Goal: Task Accomplishment & Management: Manage account settings

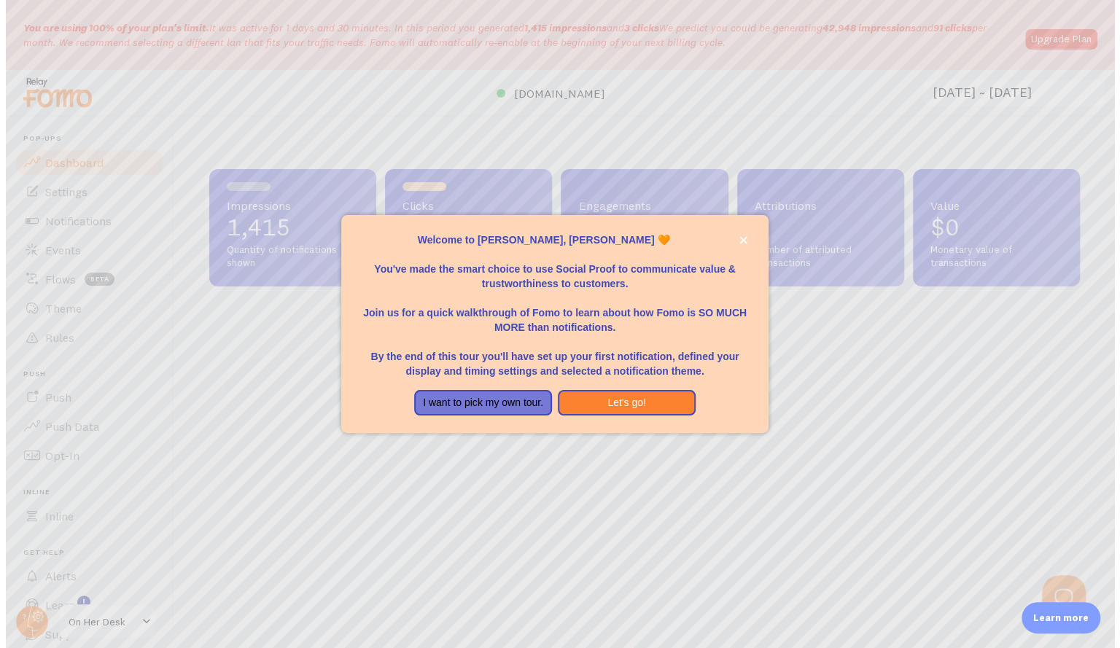
scroll to position [384, 871]
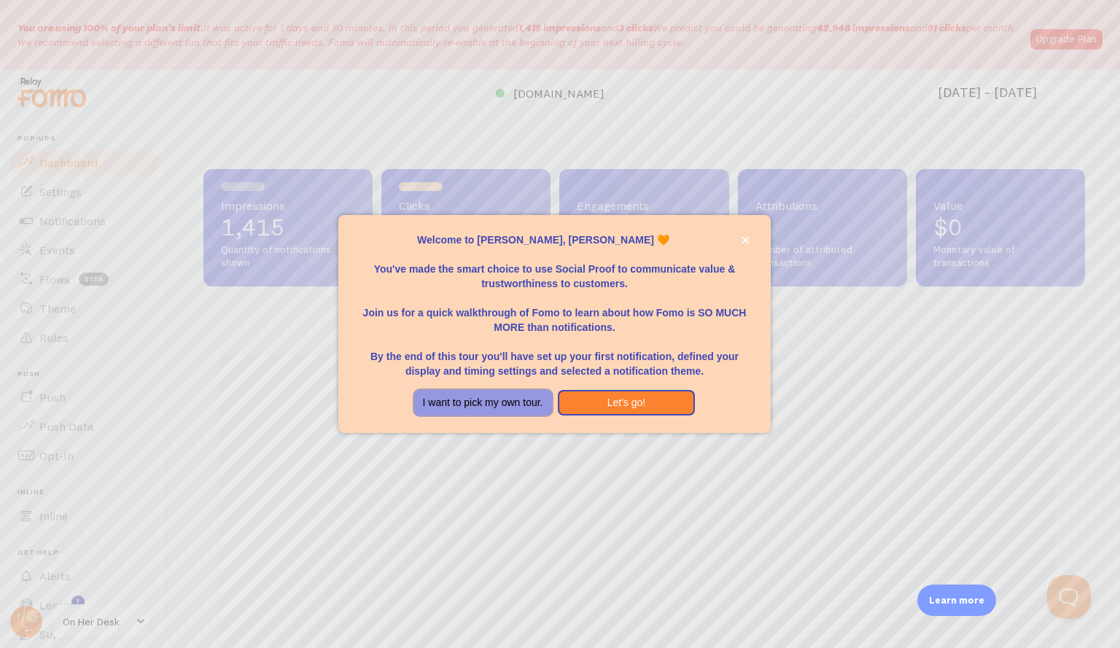
click at [498, 406] on button "I want to pick my own tour." at bounding box center [483, 403] width 138 height 26
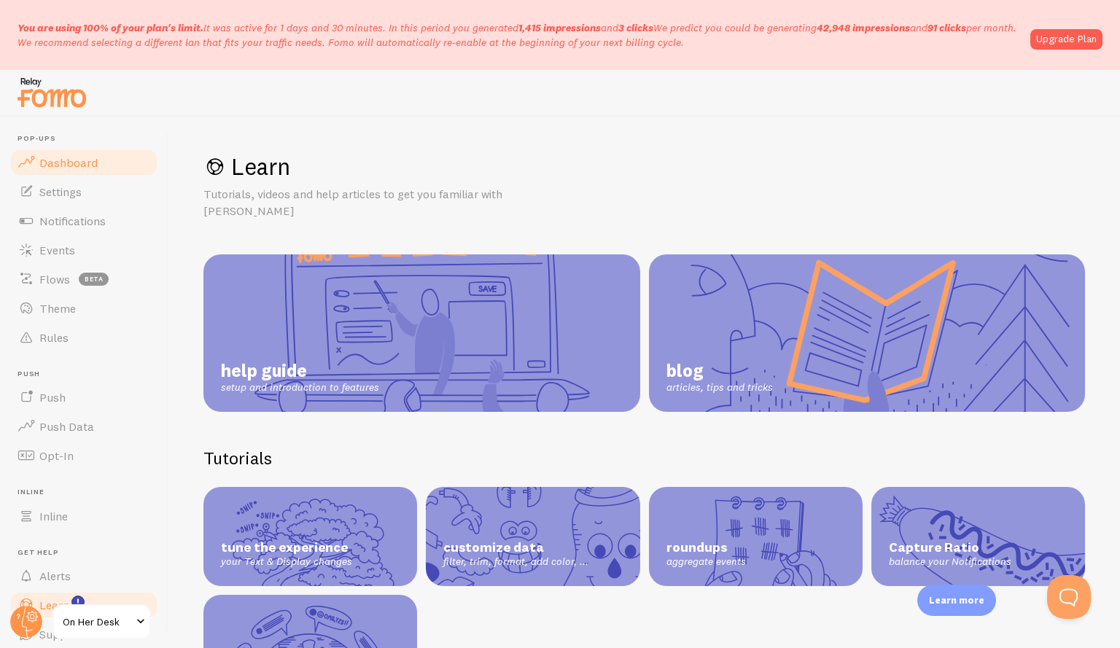
click at [64, 164] on span "Dashboard" at bounding box center [68, 162] width 58 height 15
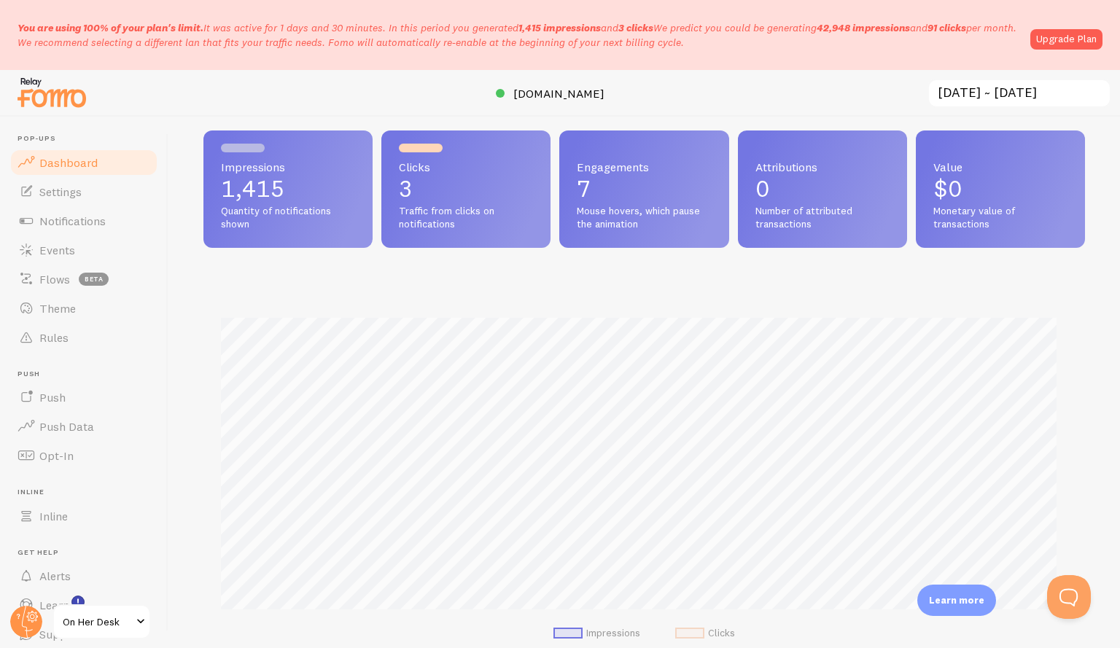
scroll to position [36, 0]
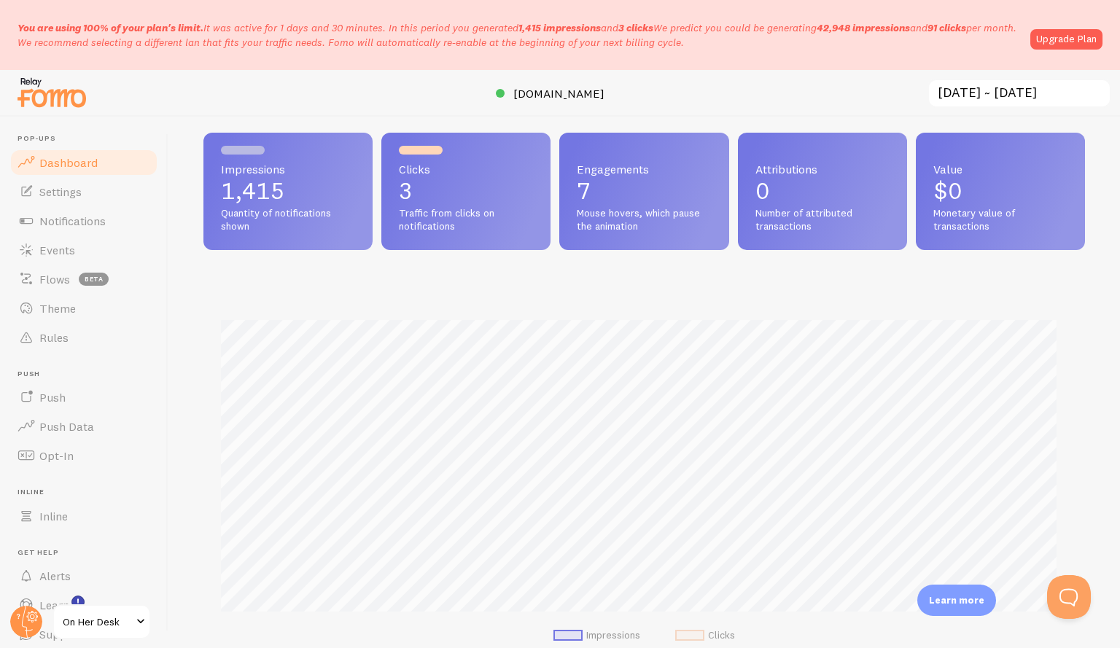
click at [439, 213] on span "Traffic from clicks on notifications" at bounding box center [466, 220] width 134 height 26
click at [420, 157] on div "Clicks 3 Traffic from clicks on notifications" at bounding box center [465, 191] width 169 height 117
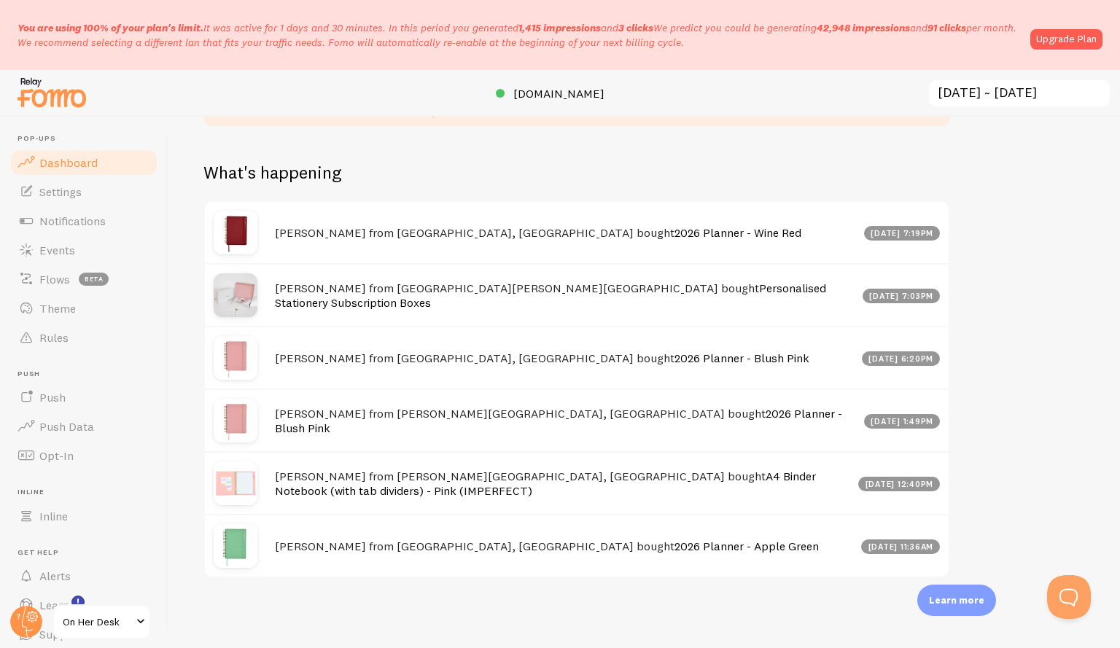
scroll to position [0, 0]
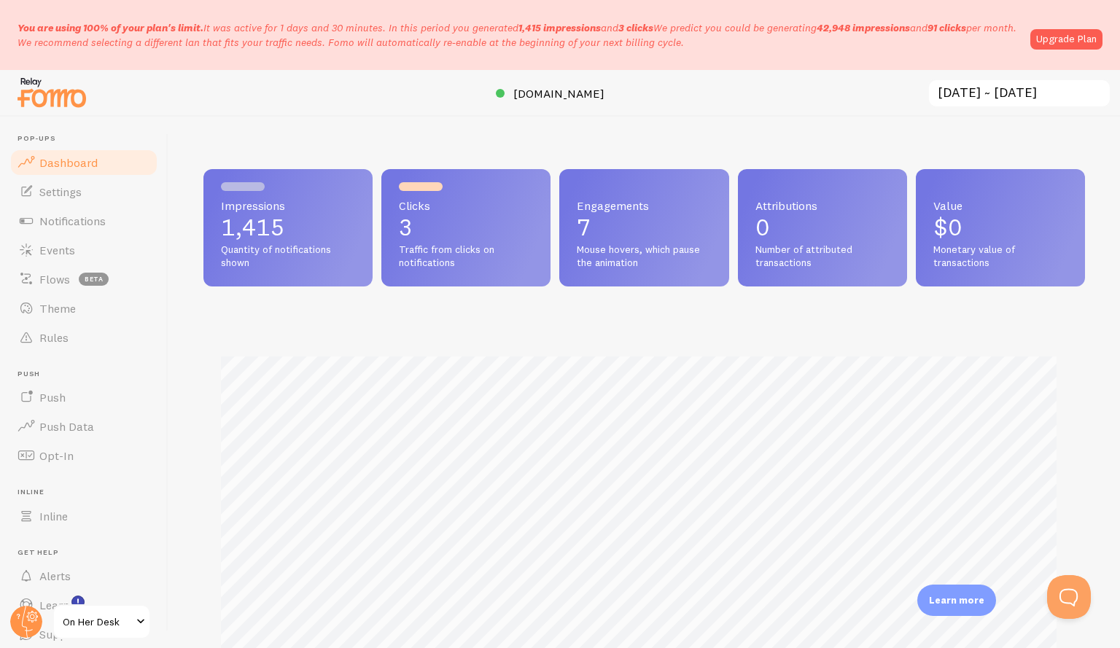
click at [175, 31] on span "You are using 100% of your plan's limit." at bounding box center [111, 27] width 186 height 13
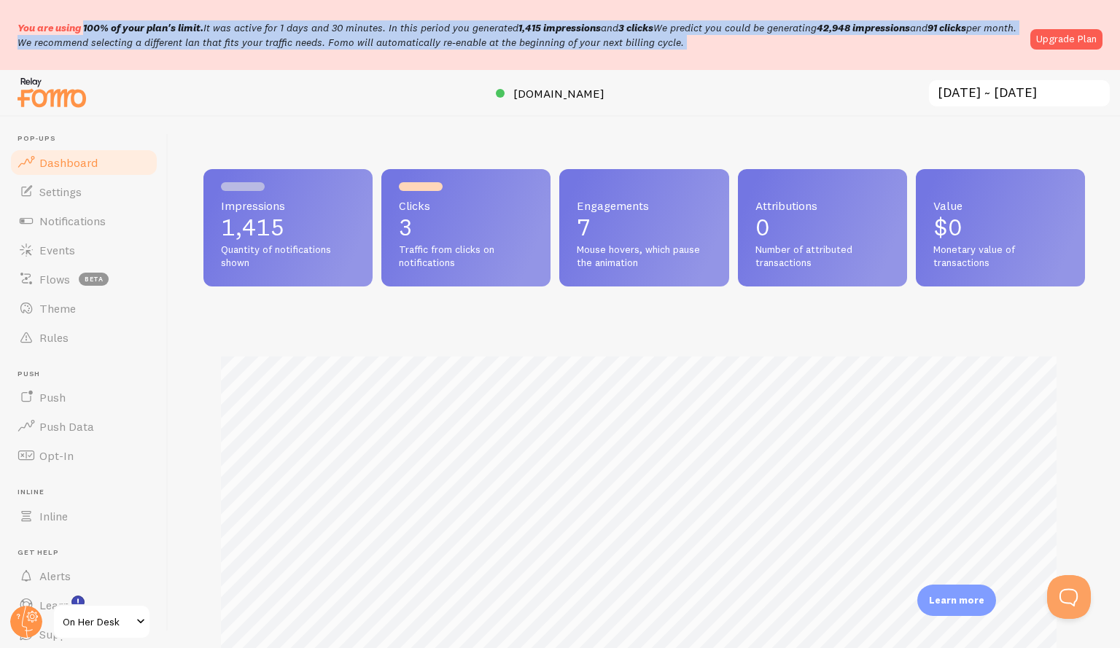
click at [175, 31] on span "You are using 100% of your plan's limit." at bounding box center [111, 27] width 186 height 13
click at [235, 34] on p "You are using 100% of your plan's limit. It was active for 1 days and 30 minute…" at bounding box center [520, 34] width 1004 height 29
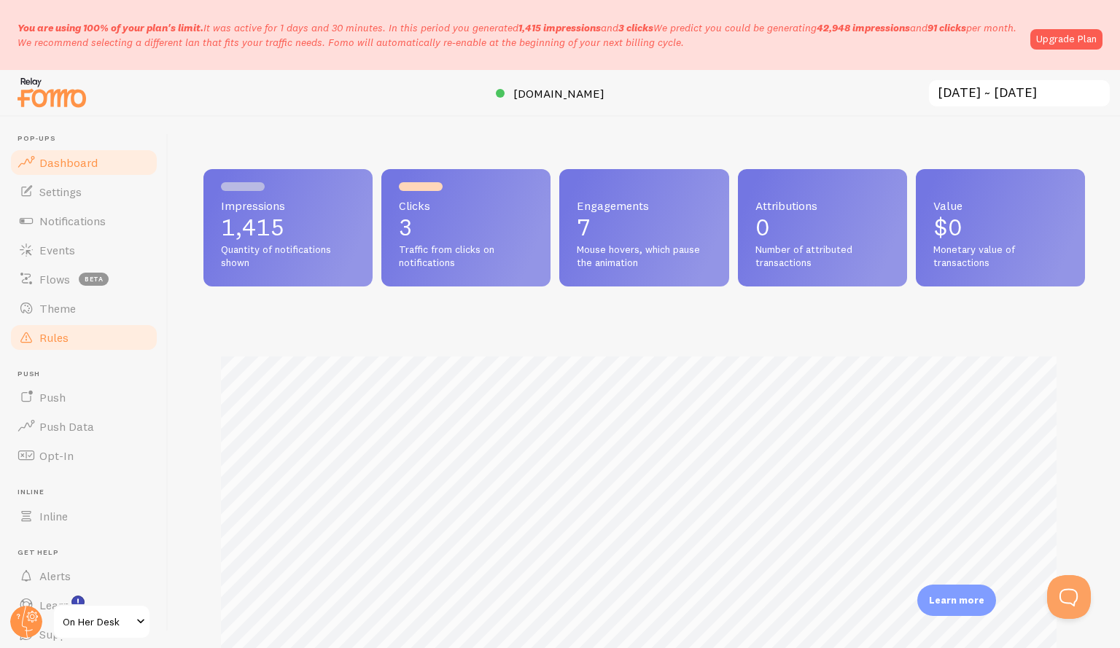
click at [46, 338] on span "Rules" at bounding box center [53, 337] width 29 height 15
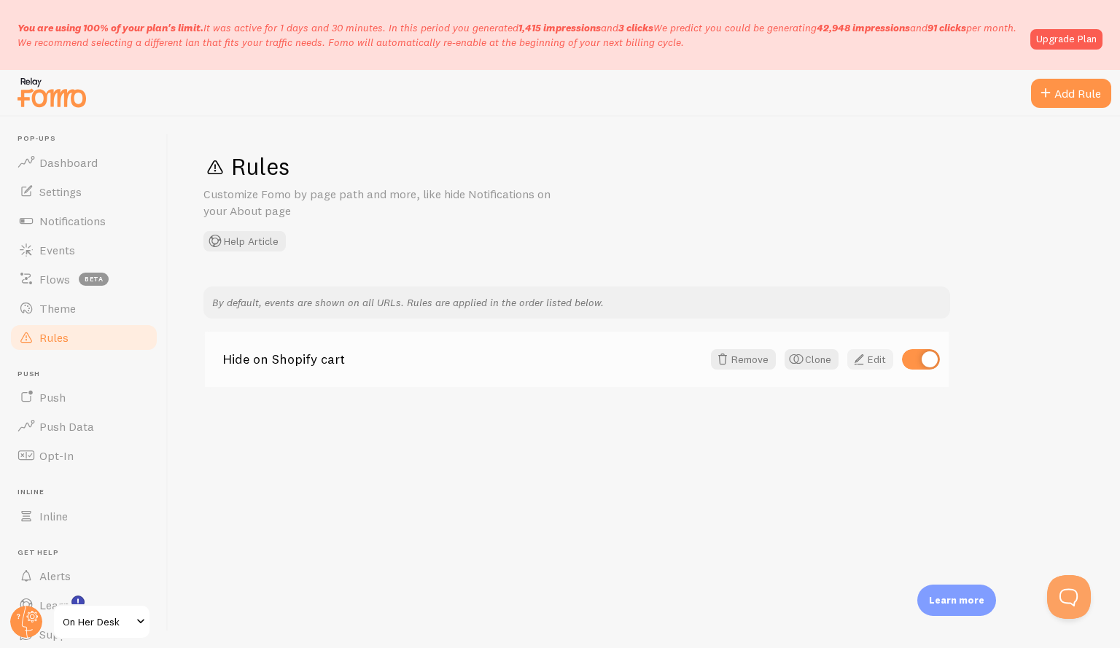
click at [877, 360] on link "Edit" at bounding box center [871, 359] width 46 height 20
click at [64, 225] on span "Notifications" at bounding box center [72, 221] width 66 height 15
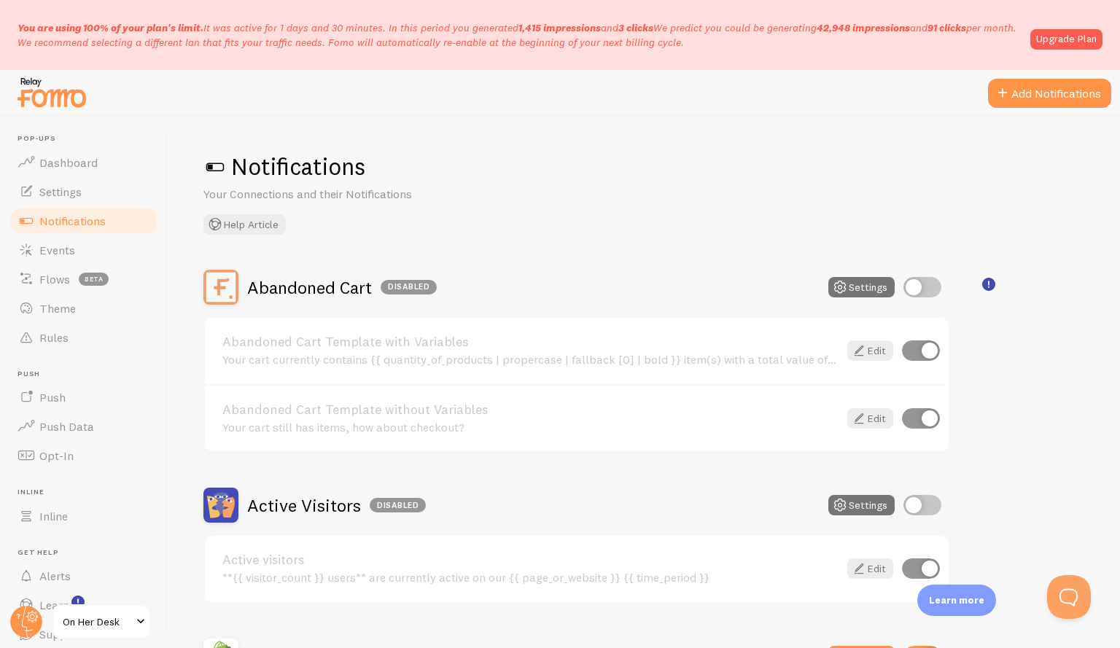
scroll to position [444, 0]
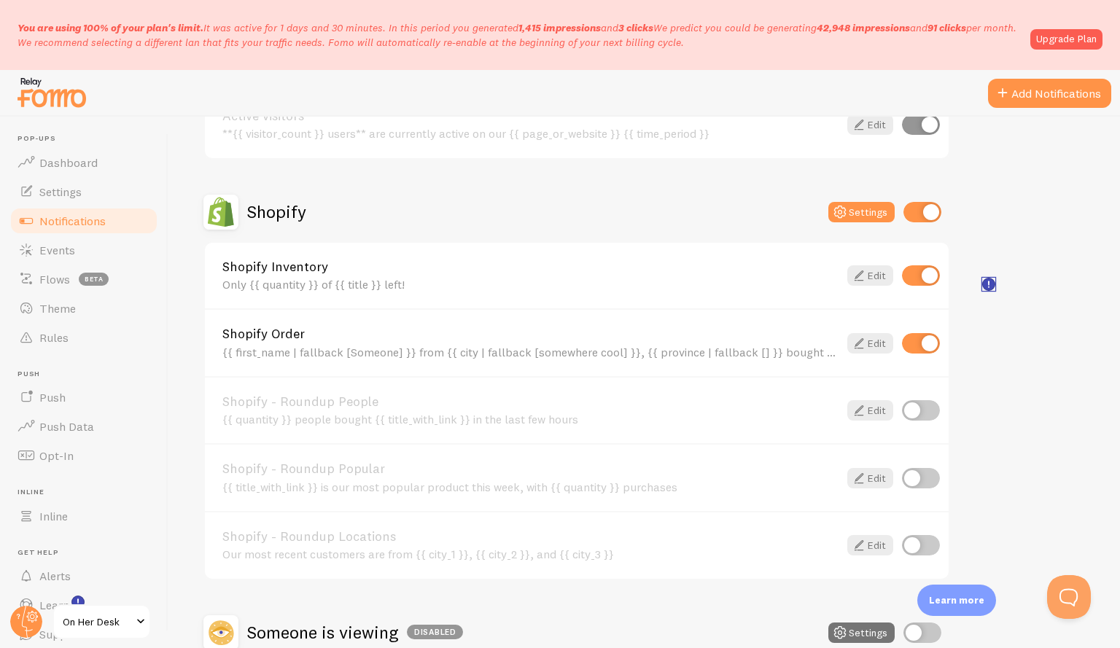
click at [989, 282] on icon "<p>🛍️ For Shopify Users</p><p>To use the <strong>Abandoned Cart with Variables<…" at bounding box center [988, 284] width 1 height 7
click at [70, 185] on span "Settings" at bounding box center [60, 192] width 42 height 15
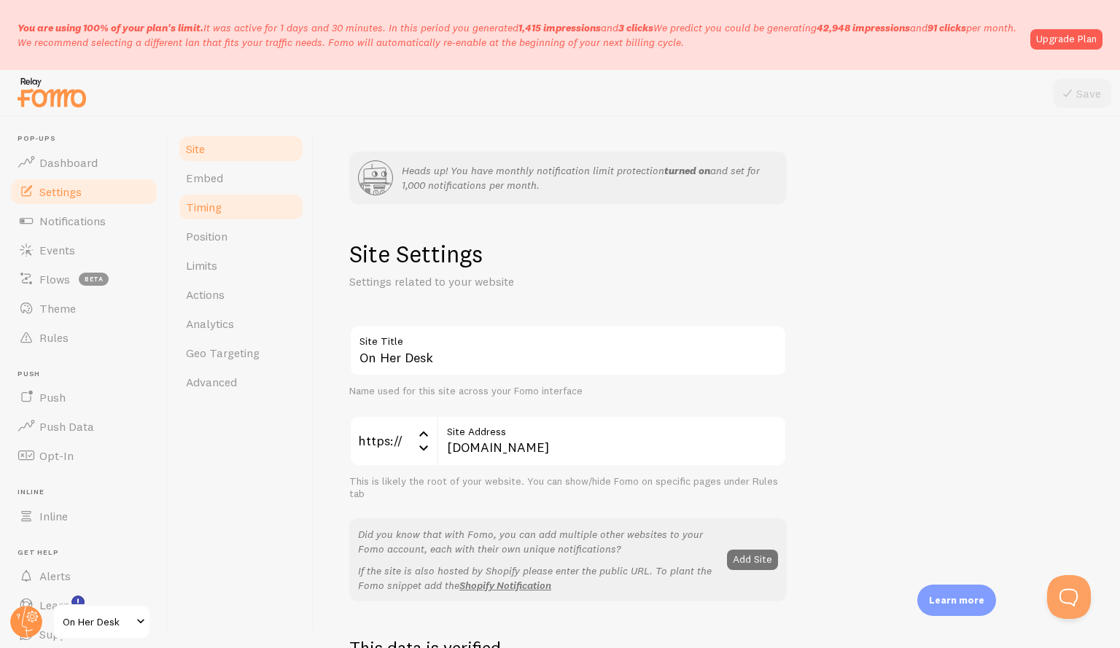
click at [223, 212] on link "Timing" at bounding box center [241, 207] width 128 height 29
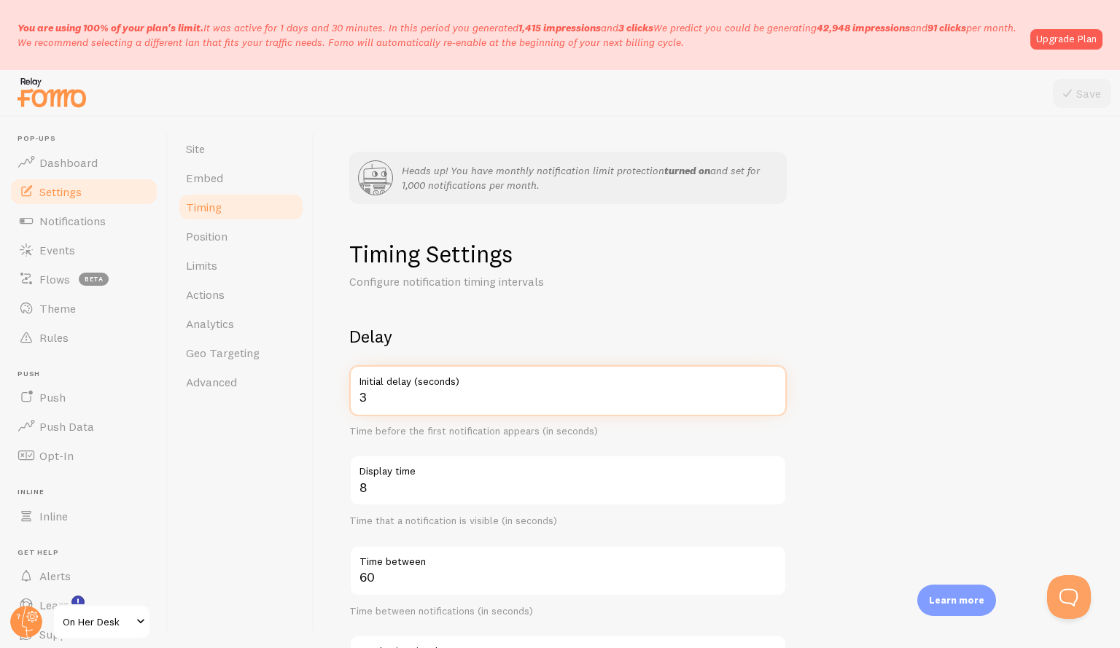
click at [398, 395] on input "3" at bounding box center [568, 390] width 438 height 51
type input "20"
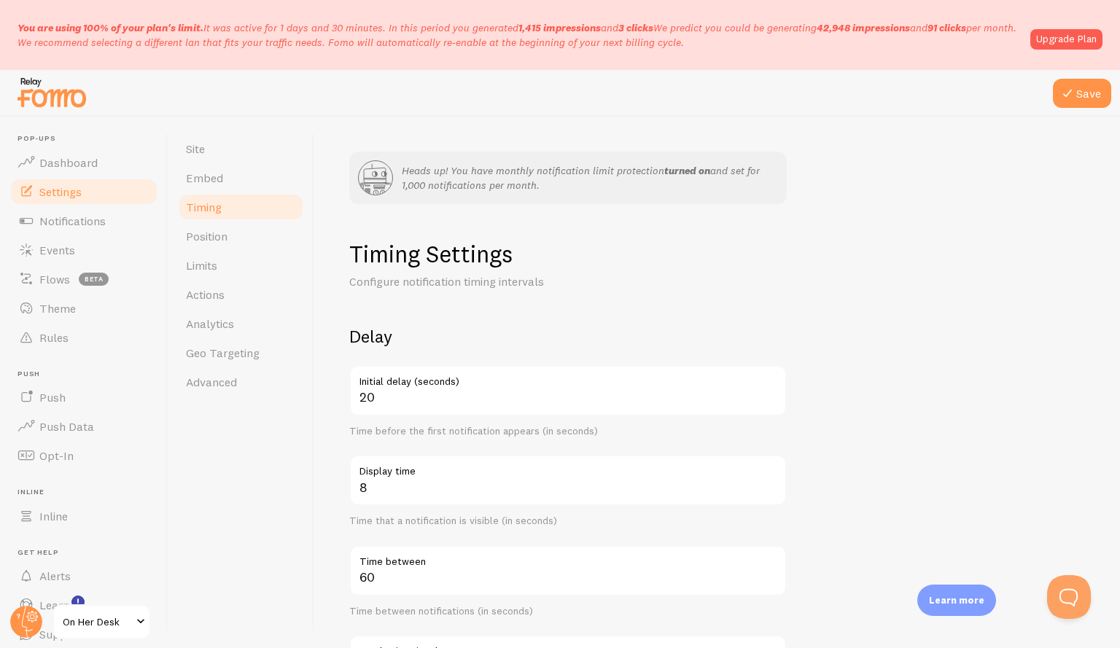
click at [920, 384] on form "Delay 20 Initial delay (seconds) Time before the first notification appears (in…" at bounding box center [717, 638] width 736 height 626
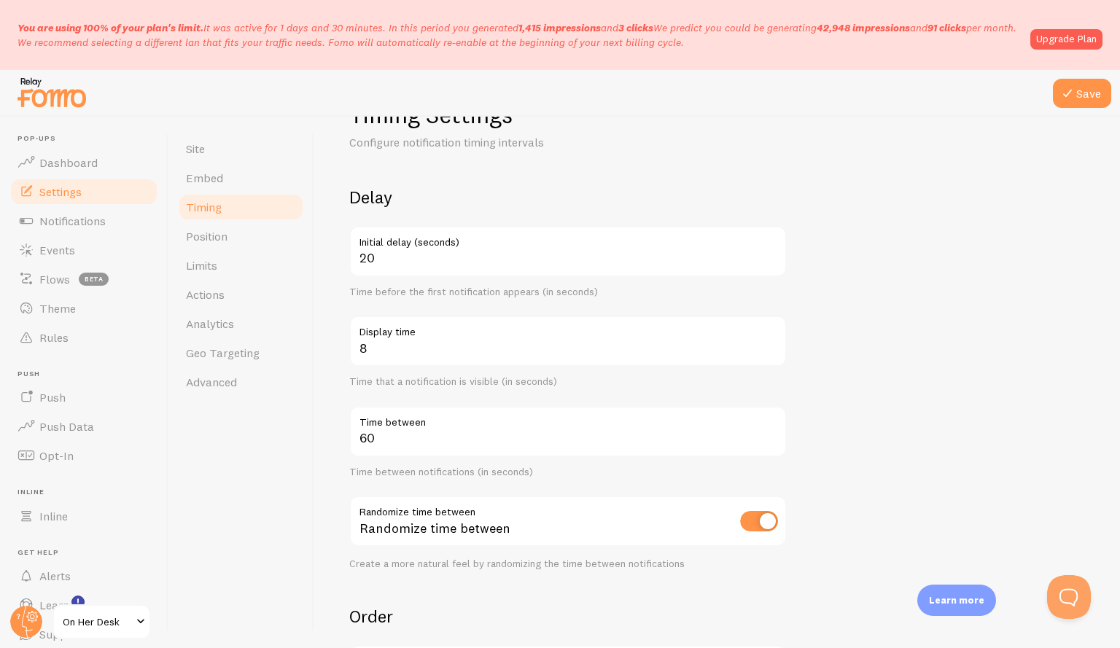
scroll to position [139, 0]
click at [385, 433] on input "60" at bounding box center [568, 432] width 438 height 51
click at [774, 519] on input "checkbox" at bounding box center [759, 522] width 38 height 20
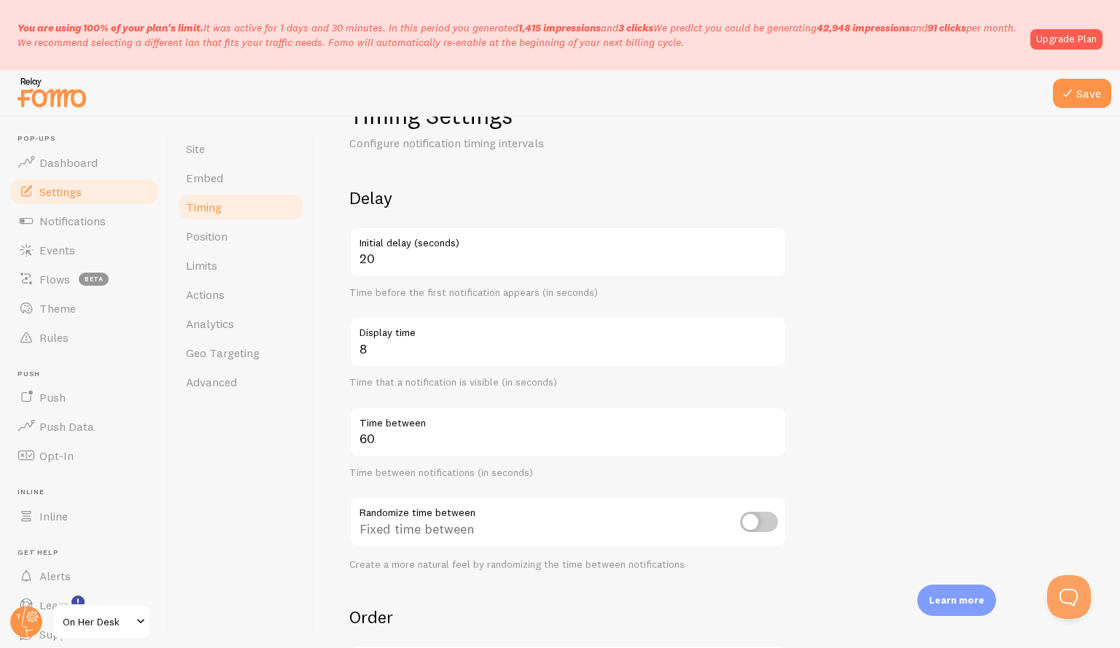
click at [762, 520] on input "checkbox" at bounding box center [759, 522] width 38 height 20
checkbox input "true"
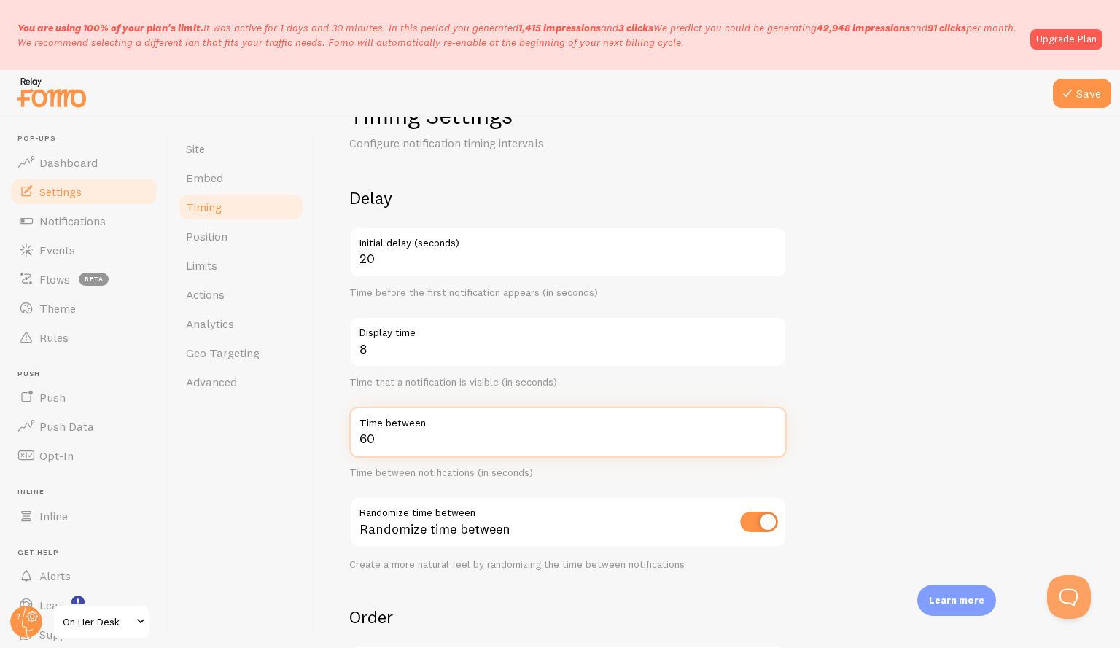
click at [530, 437] on input "60" at bounding box center [568, 432] width 438 height 51
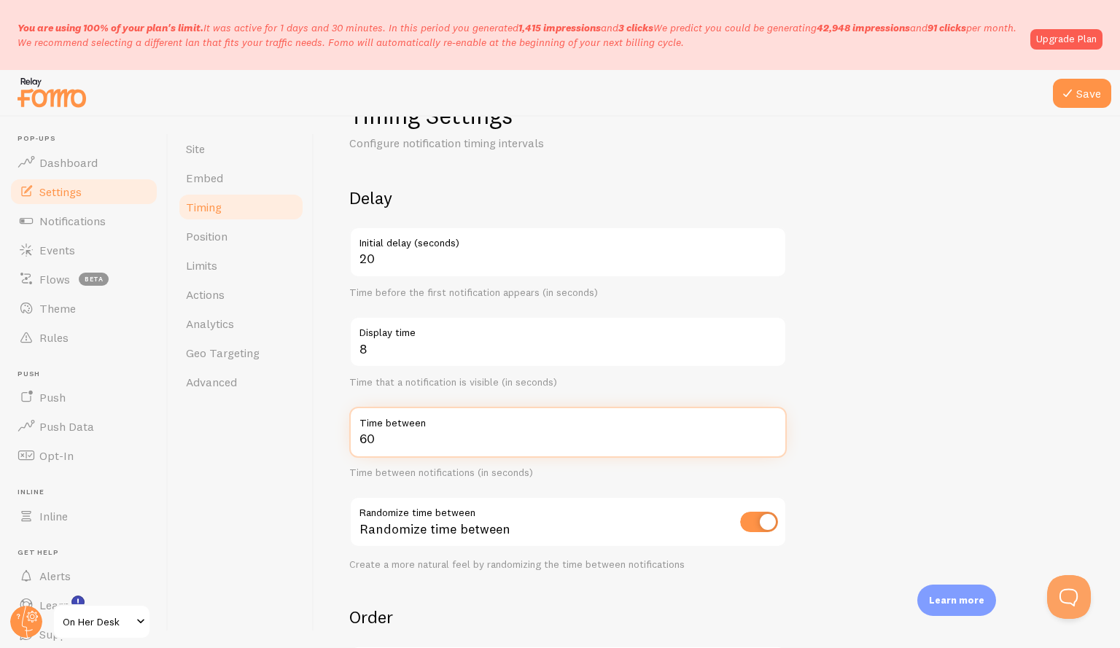
click at [530, 437] on input "60" at bounding box center [568, 432] width 438 height 51
type input "18"
type input "180"
click at [806, 427] on form "Delay 20 Initial delay (seconds) Time before the first notification appears (in…" at bounding box center [717, 500] width 736 height 626
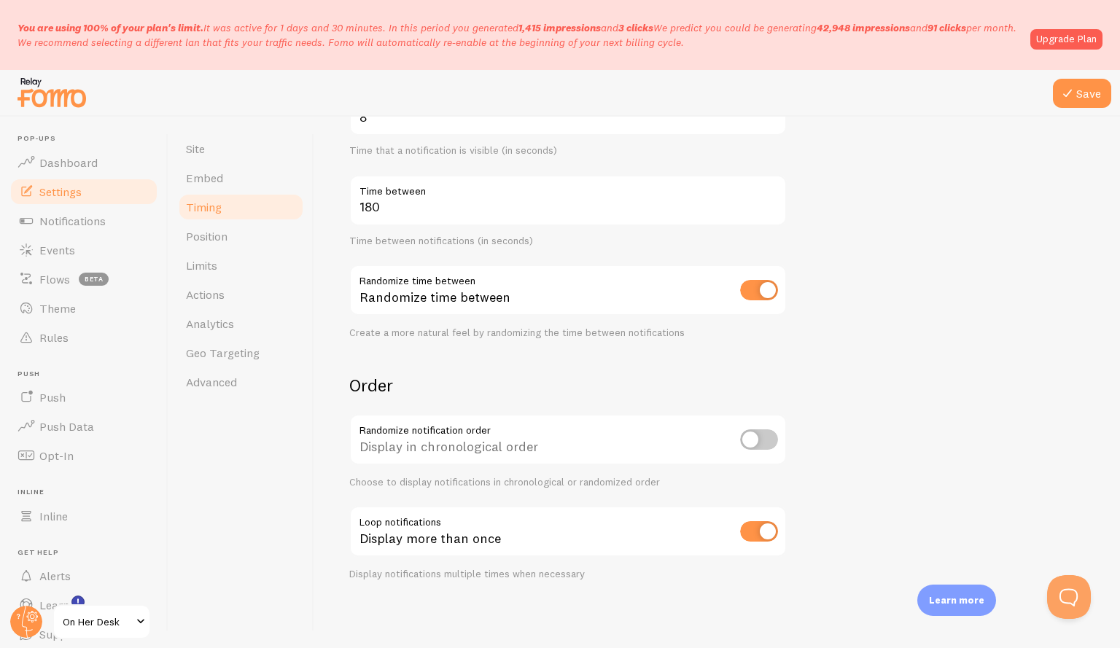
scroll to position [372, 0]
click at [494, 573] on div "Display notifications multiple times when necessary" at bounding box center [568, 573] width 438 height 13
click at [534, 571] on div "Display notifications multiple times when necessary" at bounding box center [568, 573] width 438 height 13
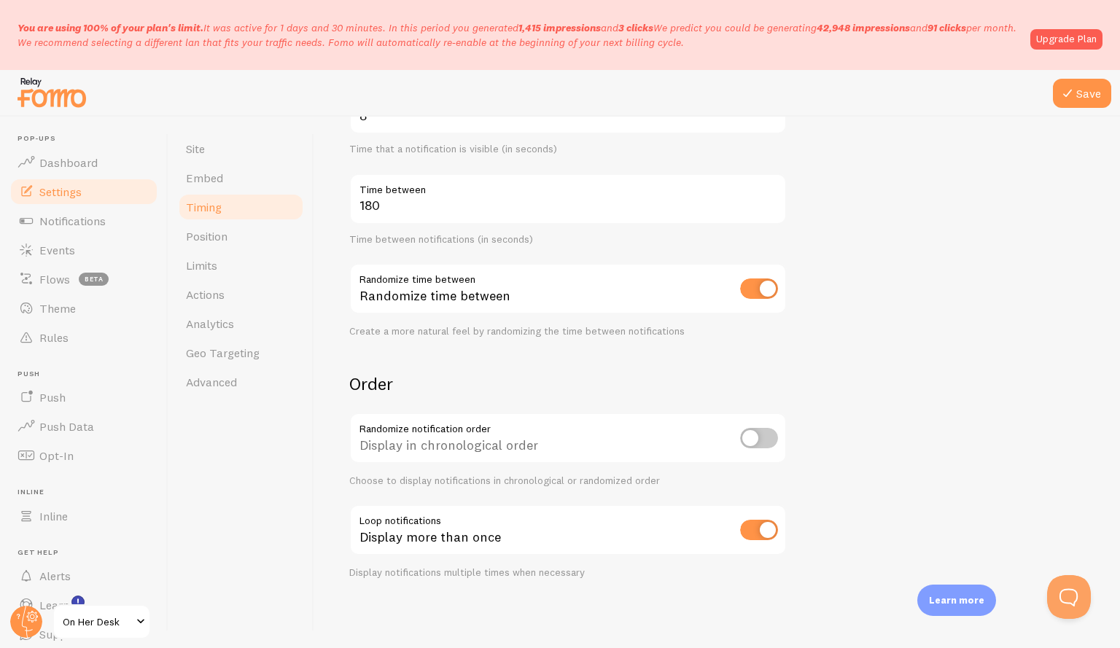
click at [766, 530] on input "checkbox" at bounding box center [759, 530] width 38 height 20
checkbox input "false"
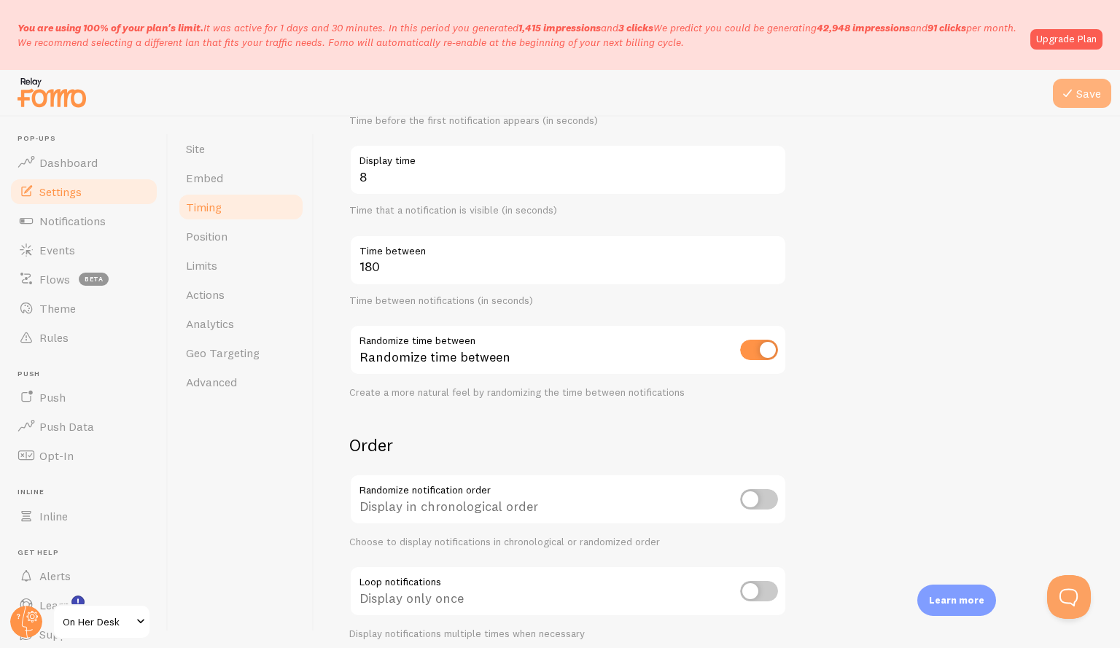
click at [1096, 95] on button "Save" at bounding box center [1082, 93] width 58 height 29
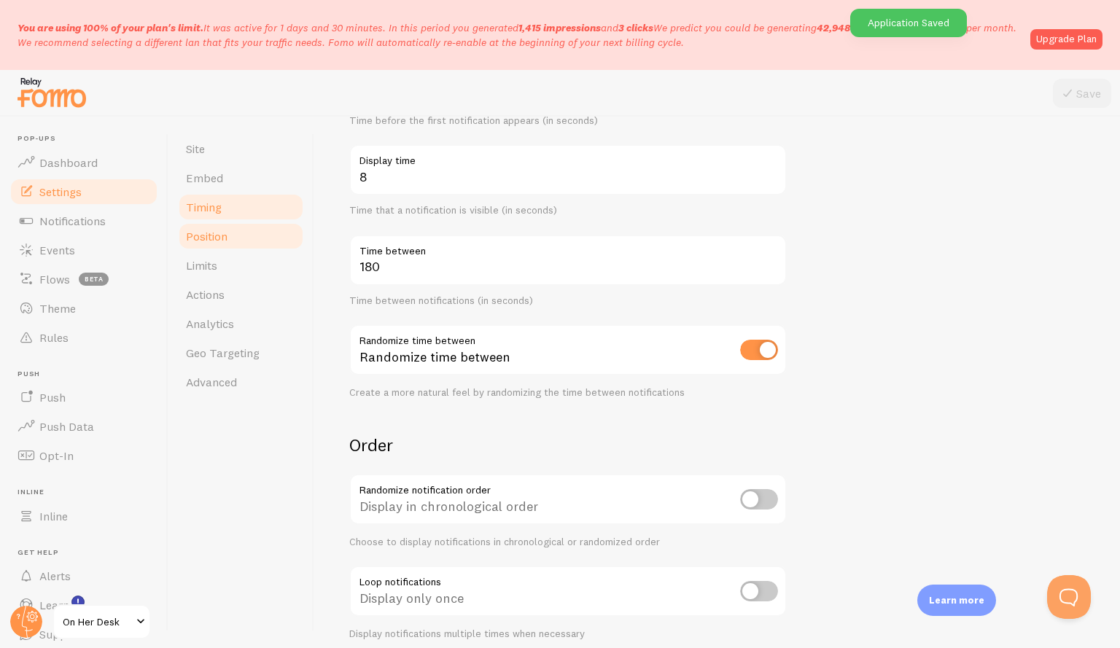
click at [225, 233] on span "Position" at bounding box center [207, 236] width 42 height 15
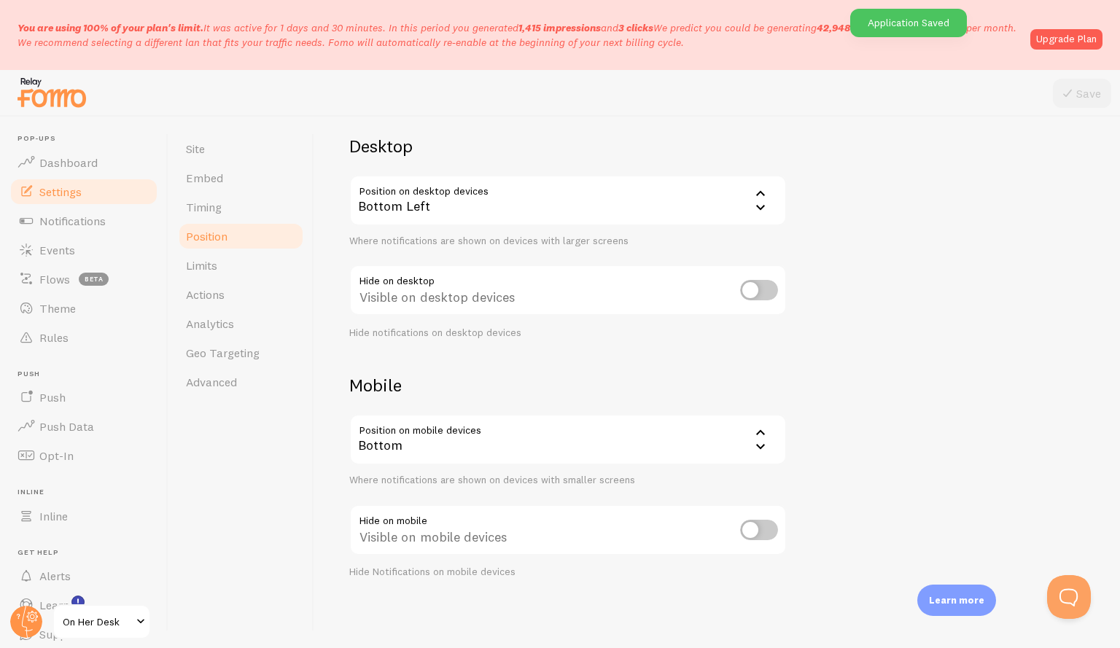
scroll to position [189, 0]
click at [249, 270] on link "Limits" at bounding box center [241, 265] width 128 height 29
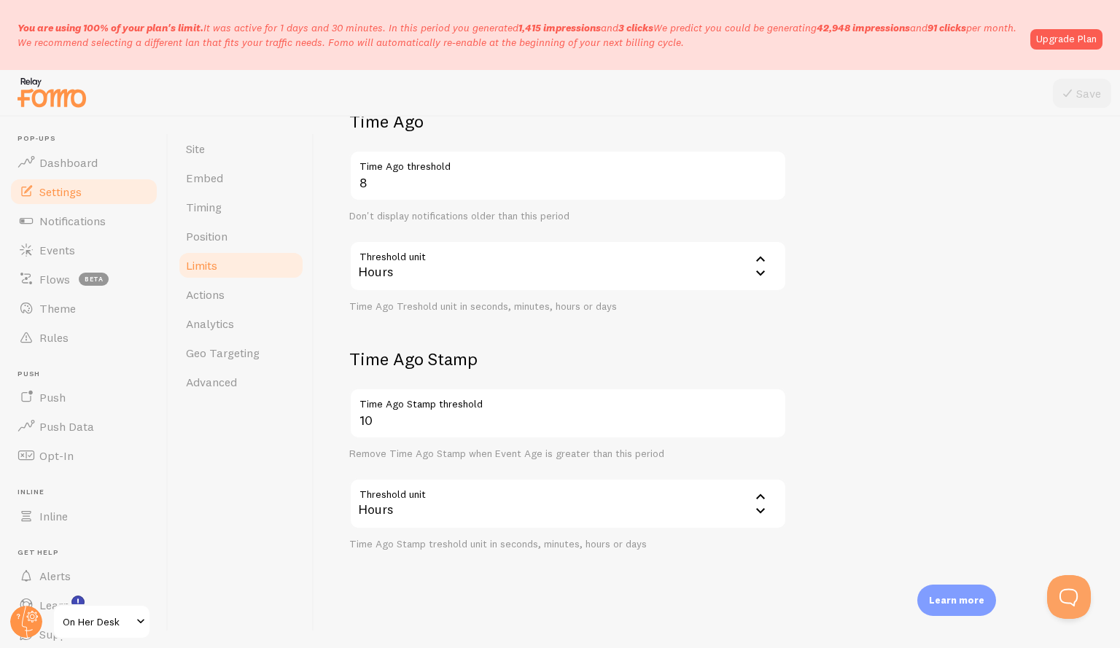
scroll to position [632, 0]
